Goal: Navigation & Orientation: Find specific page/section

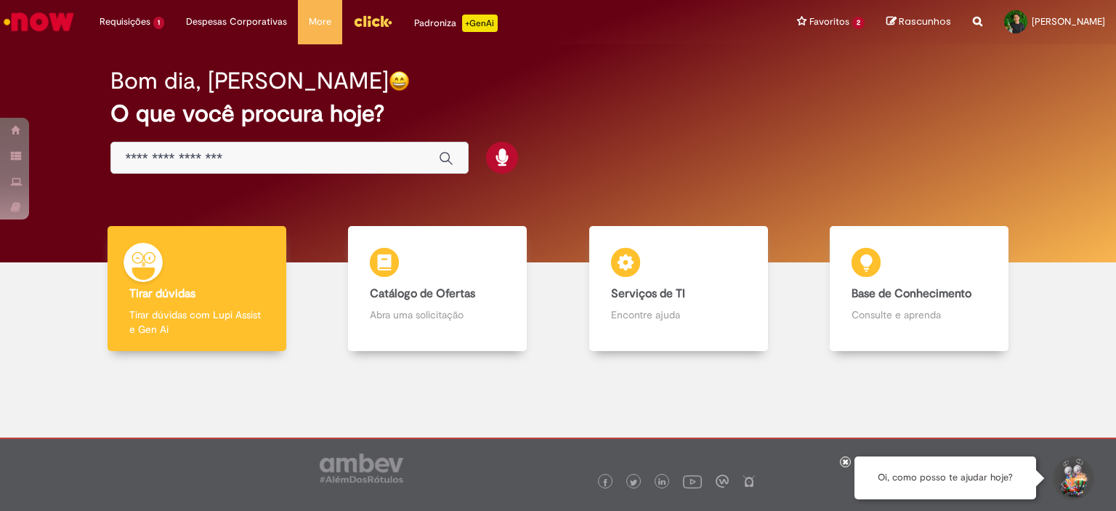
click at [253, 153] on input "Basta digitar aqui" at bounding box center [275, 158] width 299 height 17
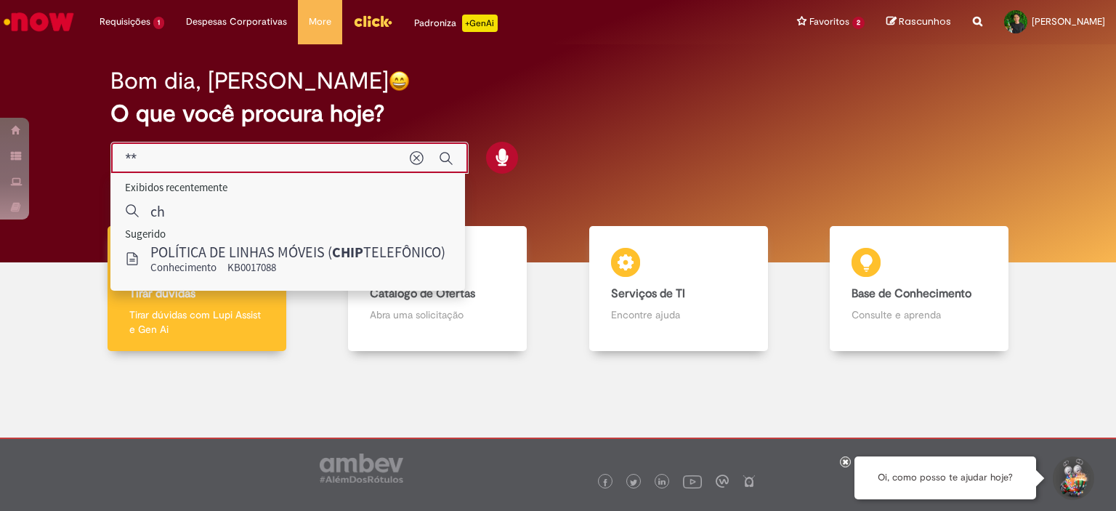
type input "*"
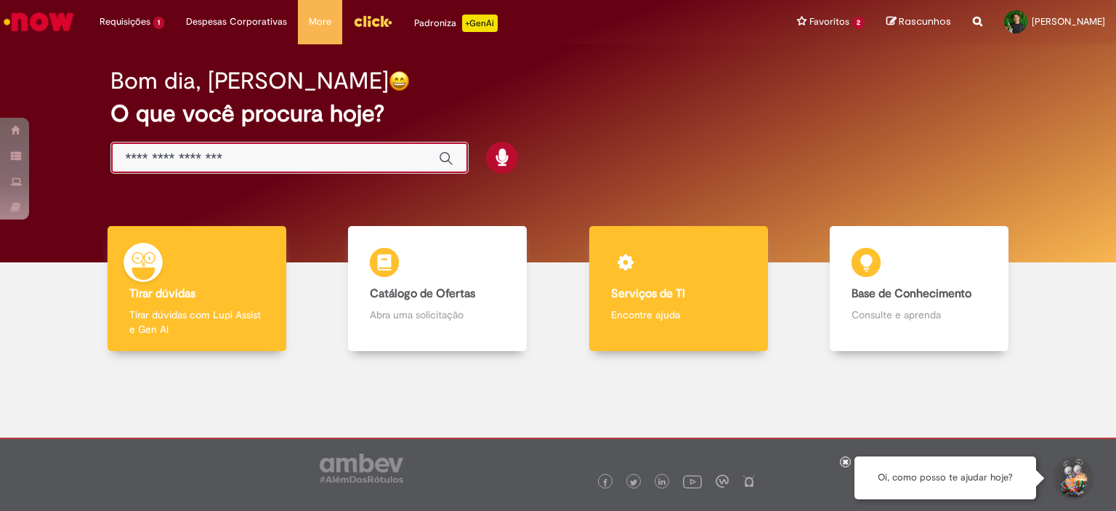
click at [672, 291] on b "Serviços de TI" at bounding box center [648, 293] width 74 height 15
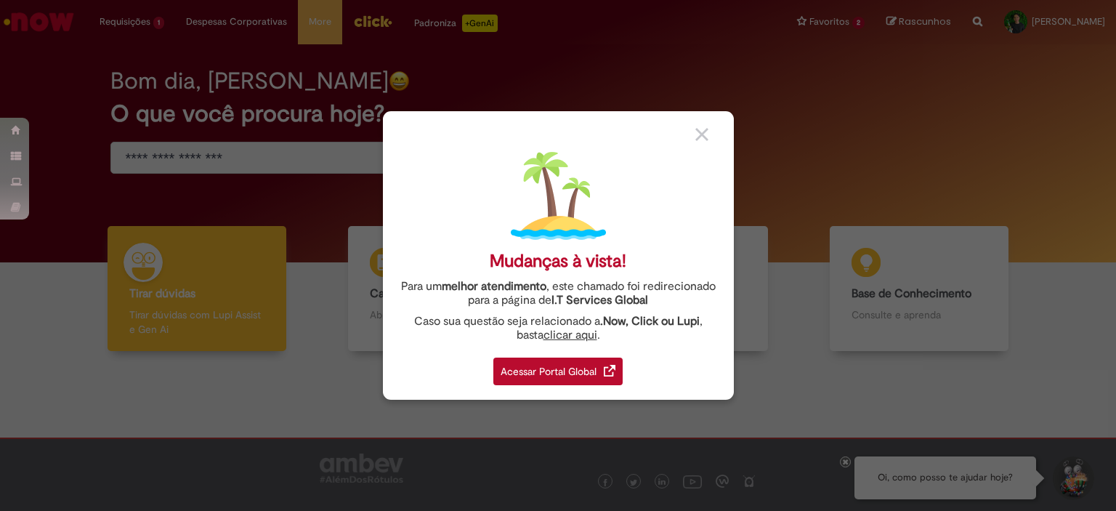
click at [547, 361] on div "Acessar Portal Global" at bounding box center [558, 372] width 129 height 28
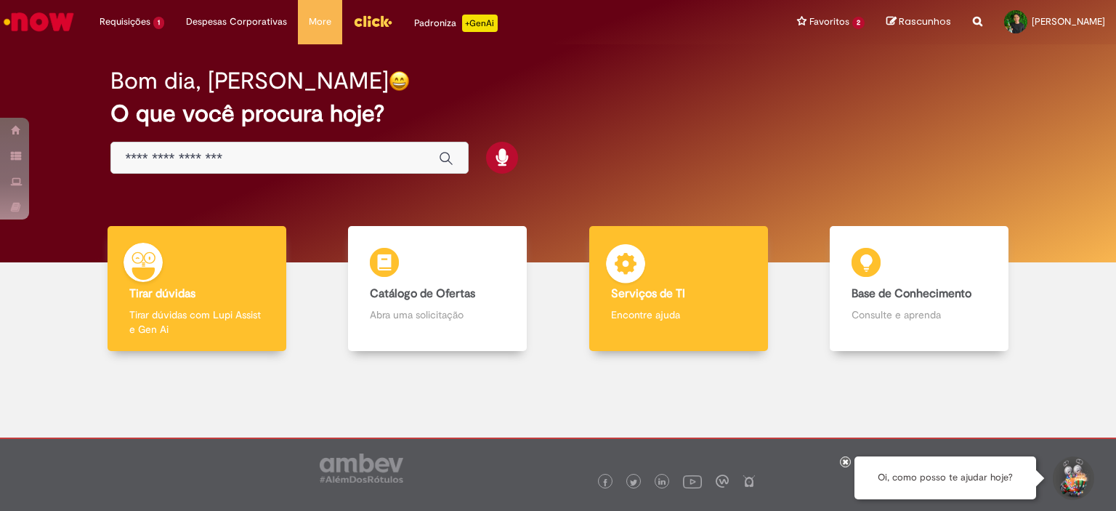
click at [663, 273] on div "Serviços de TI Serviços de TI Encontre ajuda" at bounding box center [678, 289] width 179 height 126
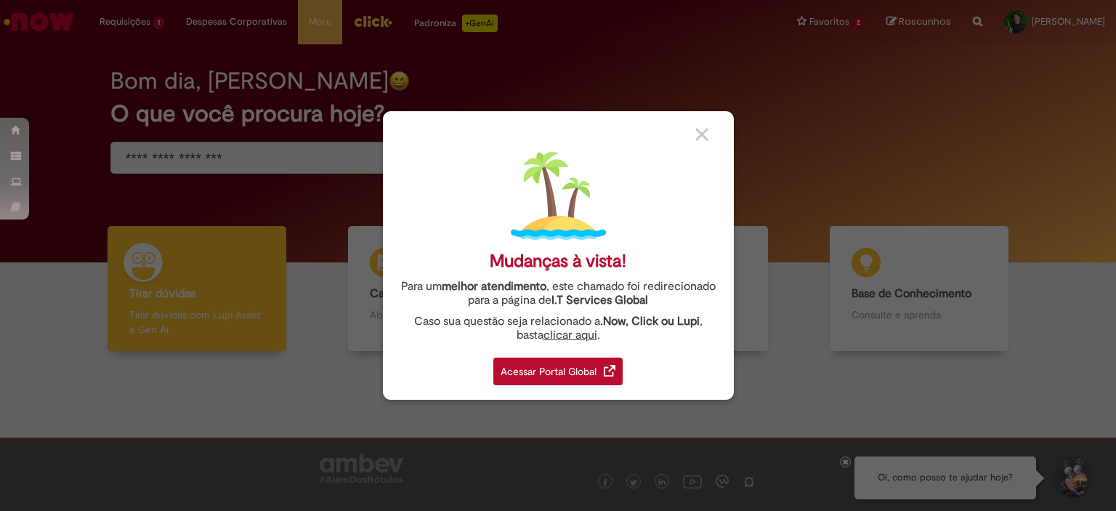
click at [553, 366] on div "Acessar Portal Global" at bounding box center [558, 372] width 129 height 28
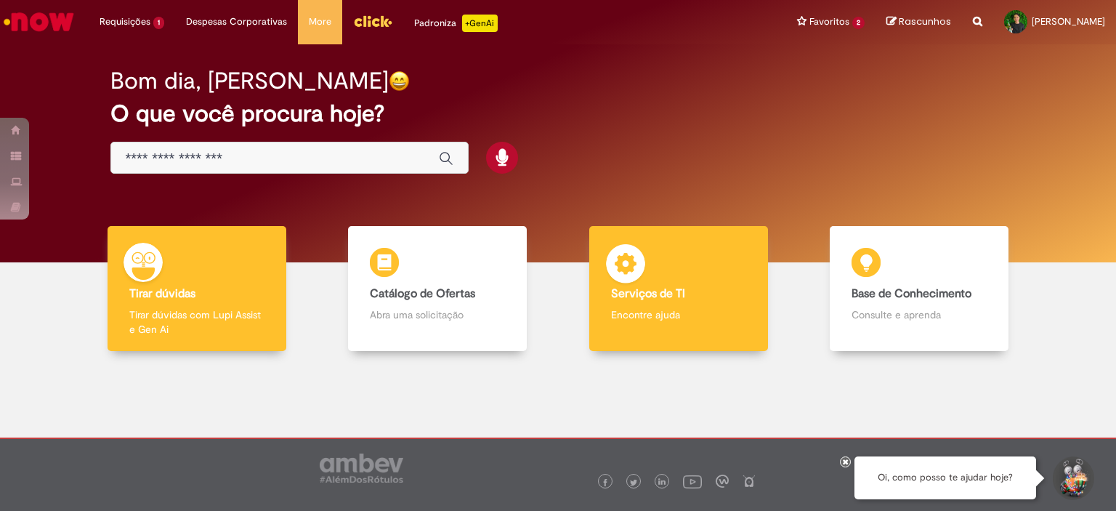
click at [688, 280] on div "Serviços de TI Serviços de TI Encontre ajuda" at bounding box center [678, 289] width 179 height 126
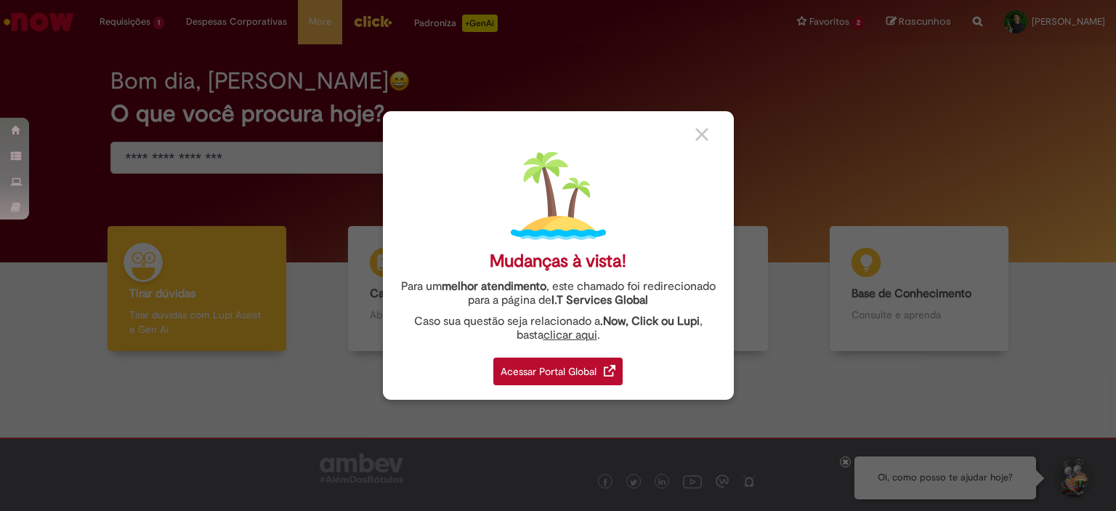
click at [576, 382] on div "Acessar Portal Global" at bounding box center [558, 372] width 129 height 28
